Goal: Check status: Check status

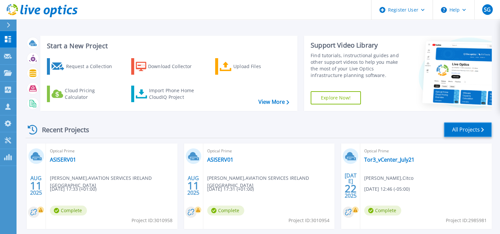
click at [459, 131] on link "All Projects" at bounding box center [468, 129] width 48 height 15
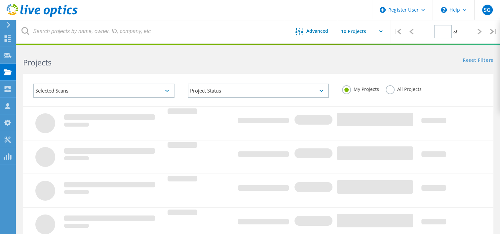
type input "1"
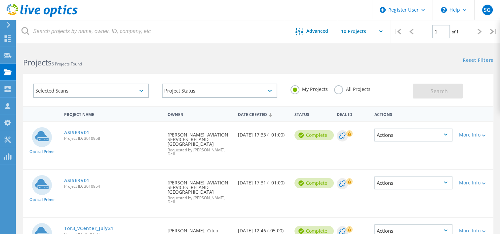
click at [337, 89] on label "All Projects" at bounding box center [352, 88] width 36 height 6
click at [0, 0] on input "All Projects" at bounding box center [0, 0] width 0 height 0
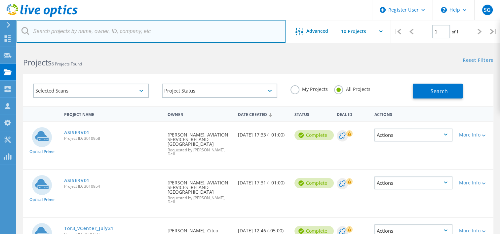
click at [84, 38] on input "text" at bounding box center [151, 31] width 269 height 23
paste input "CLON-S-047"
type input "CLON-S-047"
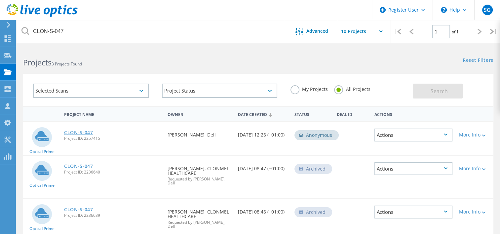
click at [67, 132] on link "CLON-S-047" at bounding box center [78, 132] width 29 height 5
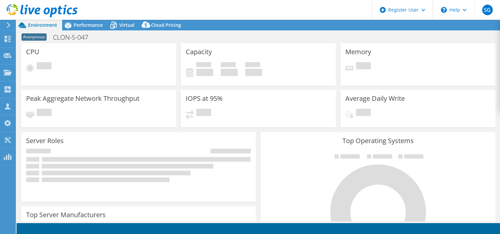
select select "EUFrankfurt"
click at [245, 69] on h4 "0 GiB" at bounding box center [253, 72] width 17 height 7
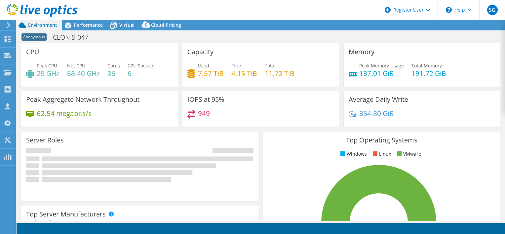
select select "EUFrankfurt"
select select "USD"
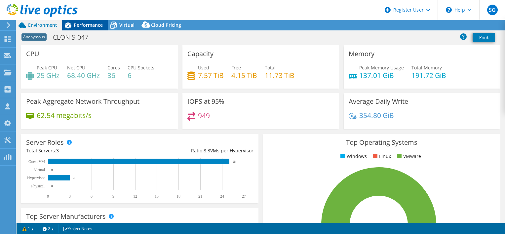
click at [93, 22] on span "Performance" at bounding box center [88, 25] width 29 height 6
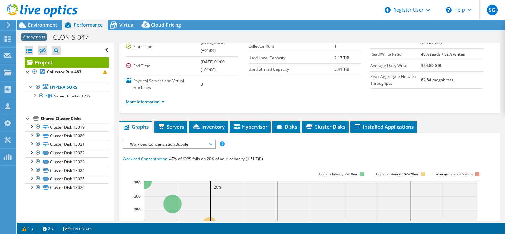
scroll to position [99, 0]
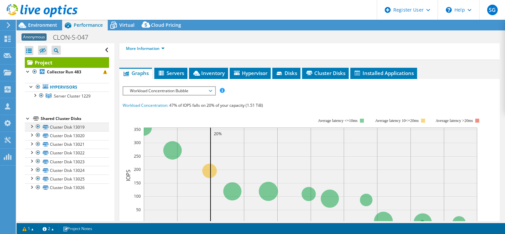
click at [33, 125] on div at bounding box center [31, 126] width 7 height 7
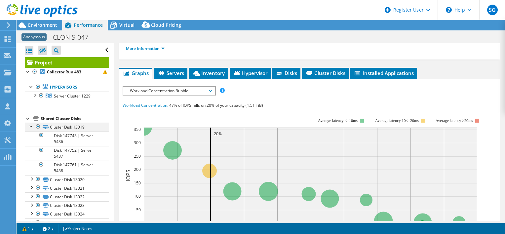
click at [31, 125] on div at bounding box center [31, 126] width 7 height 7
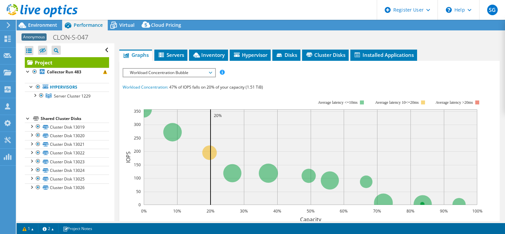
scroll to position [0, 0]
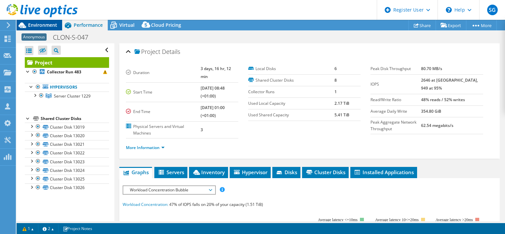
click at [48, 27] on span "Environment" at bounding box center [42, 25] width 29 height 6
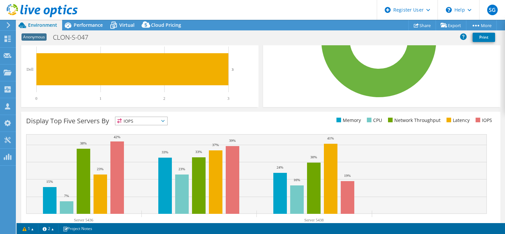
scroll to position [207, 0]
